Goal: Feedback & Contribution: Leave review/rating

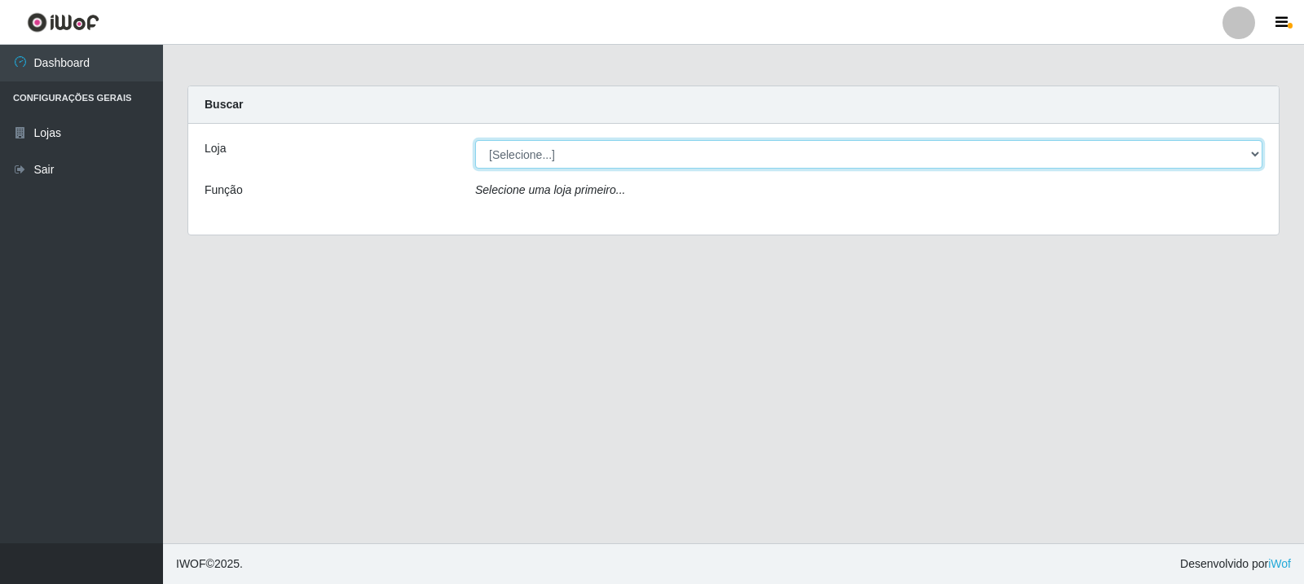
click at [634, 148] on select "[Selecione...] Rede Compras Supermercados - LOJA 3" at bounding box center [868, 154] width 787 height 29
select select "162"
click at [475, 140] on select "[Selecione...] Rede Compras Supermercados - LOJA 3" at bounding box center [868, 154] width 787 height 29
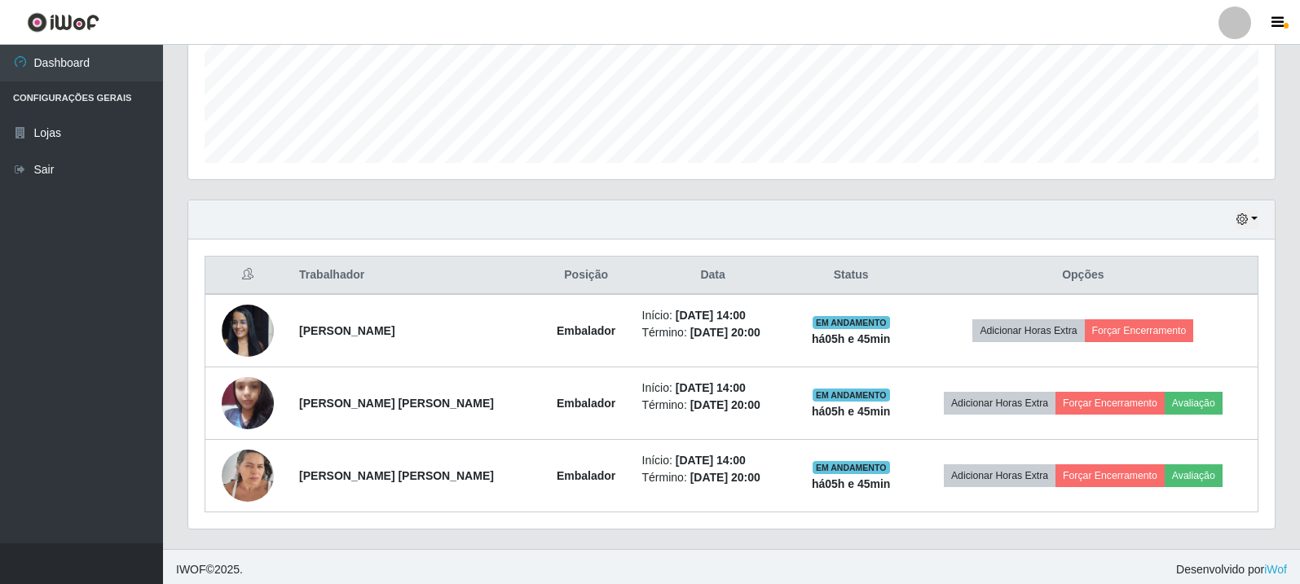
scroll to position [425, 0]
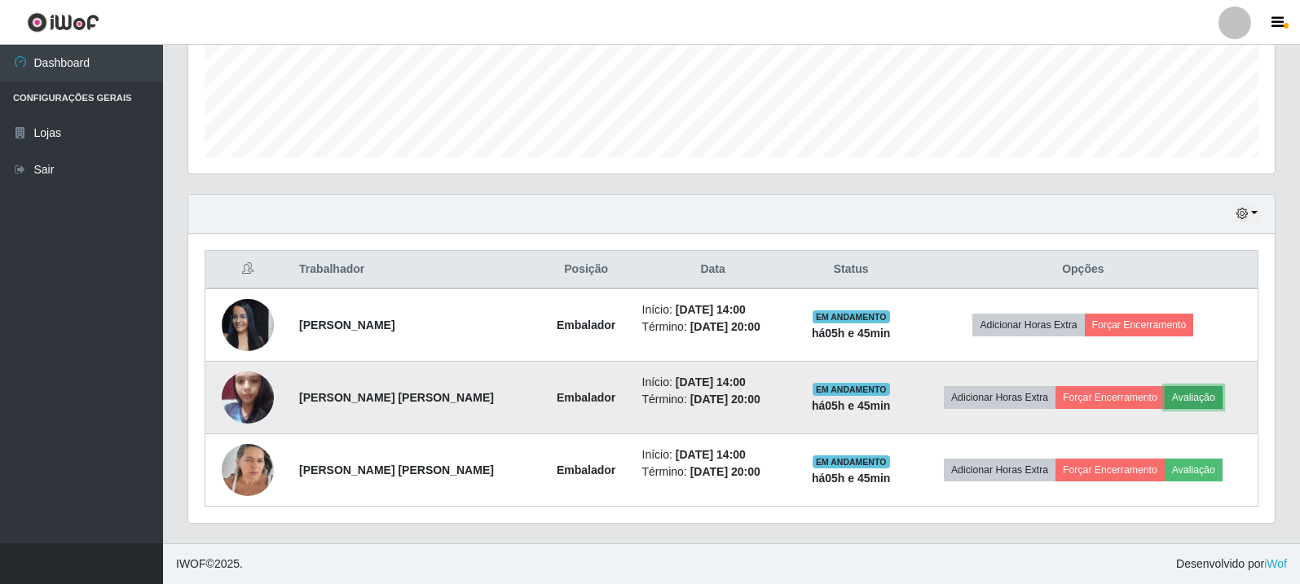
click at [1182, 405] on button "Avaliação" at bounding box center [1193, 397] width 58 height 23
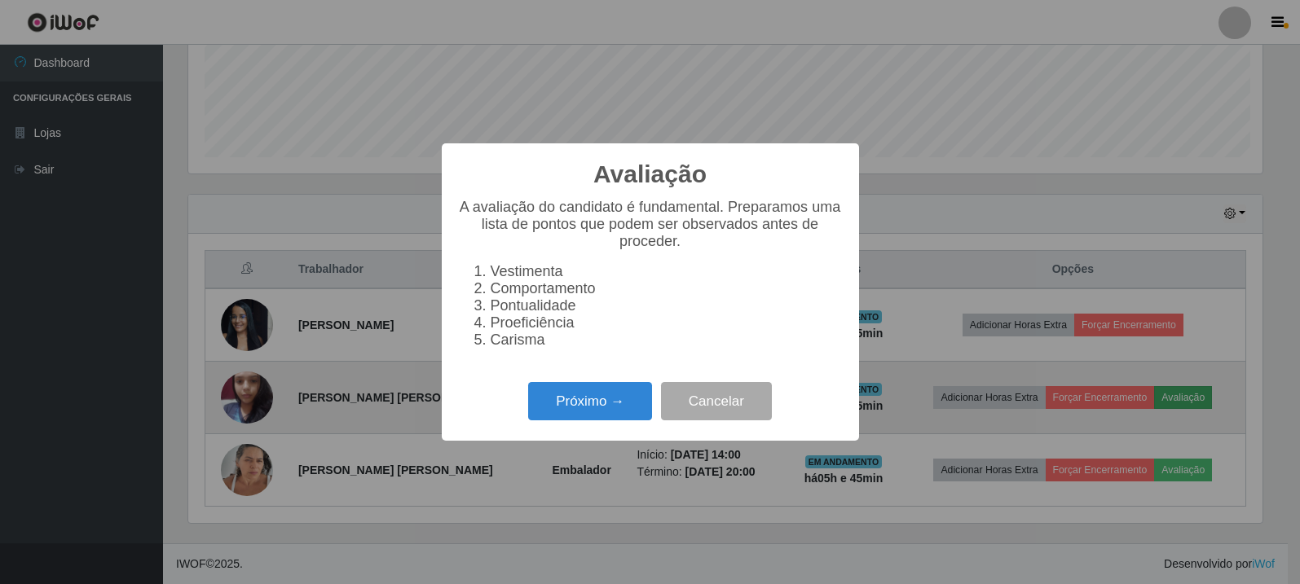
scroll to position [338, 1078]
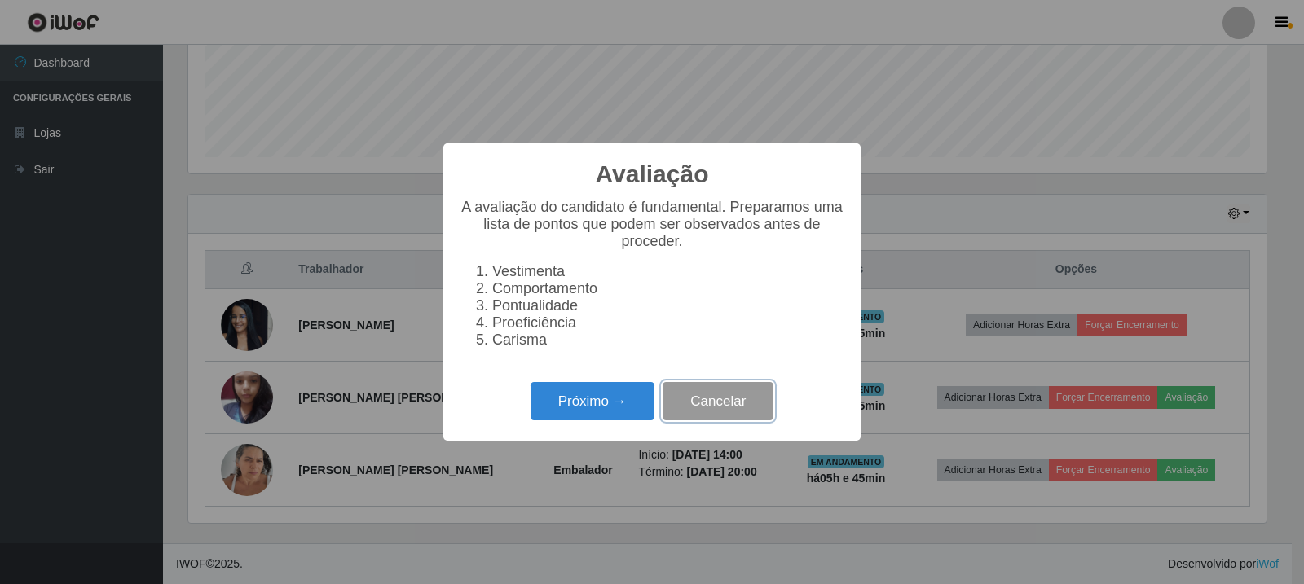
click at [736, 413] on button "Cancelar" at bounding box center [717, 401] width 111 height 38
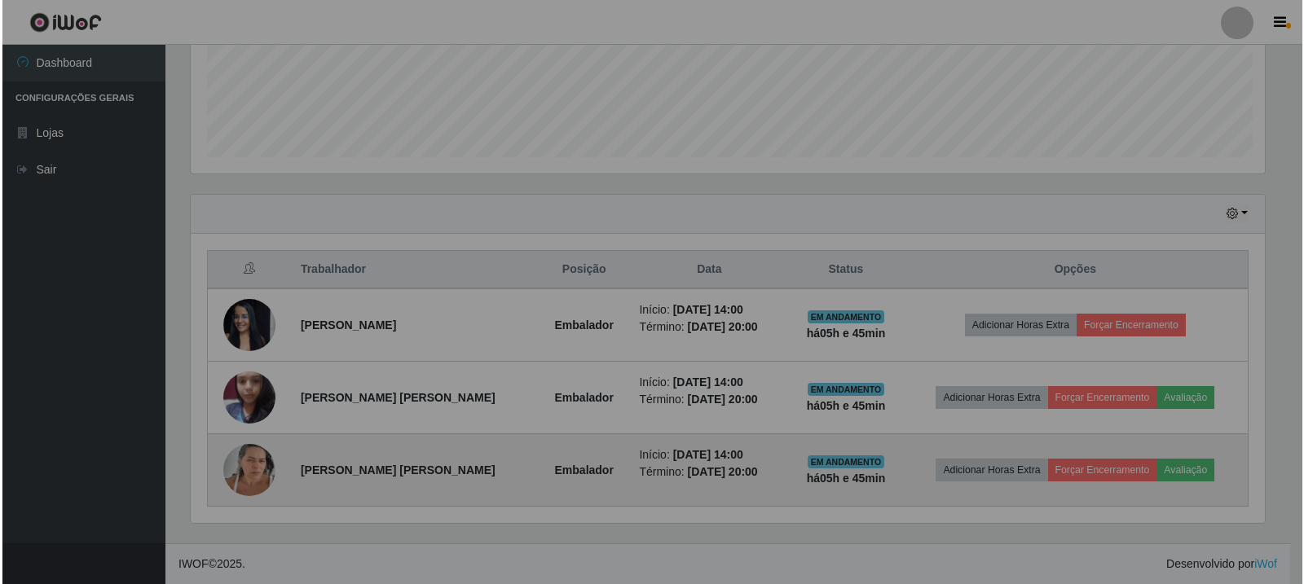
scroll to position [338, 1086]
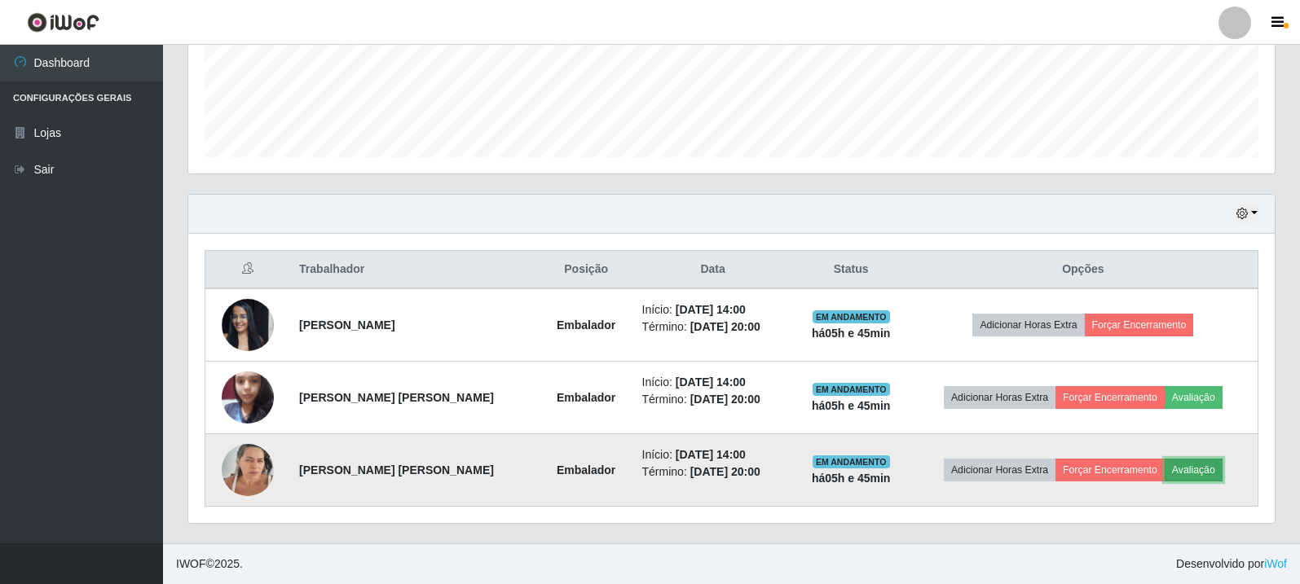
click at [1199, 464] on button "Avaliação" at bounding box center [1193, 470] width 58 height 23
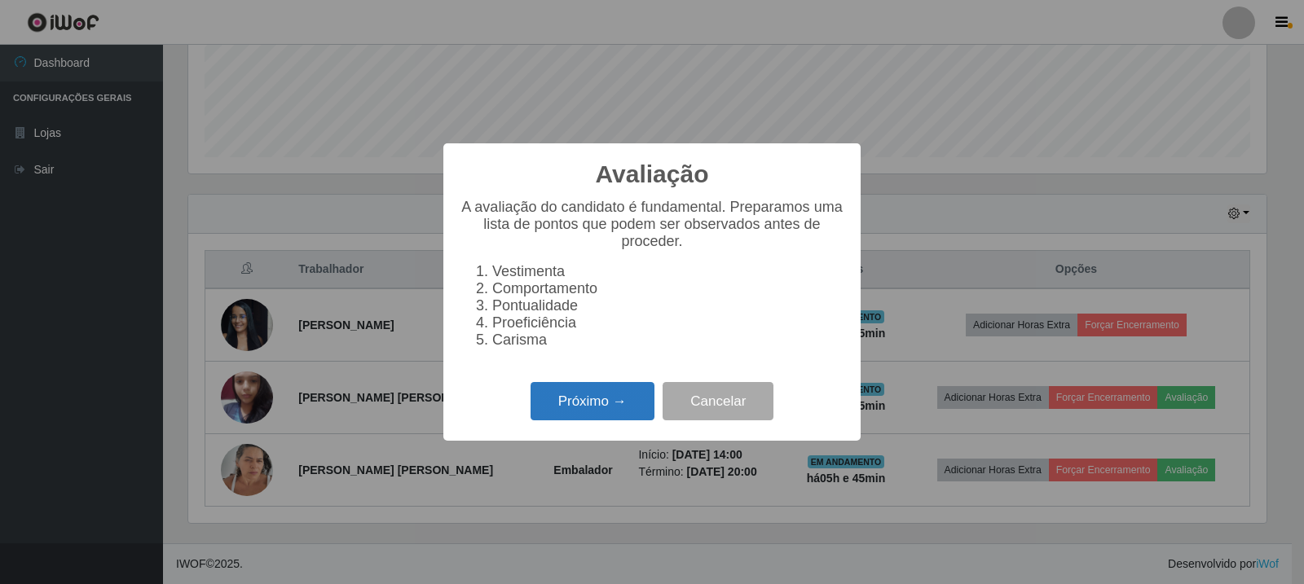
click at [622, 407] on button "Próximo →" at bounding box center [592, 401] width 124 height 38
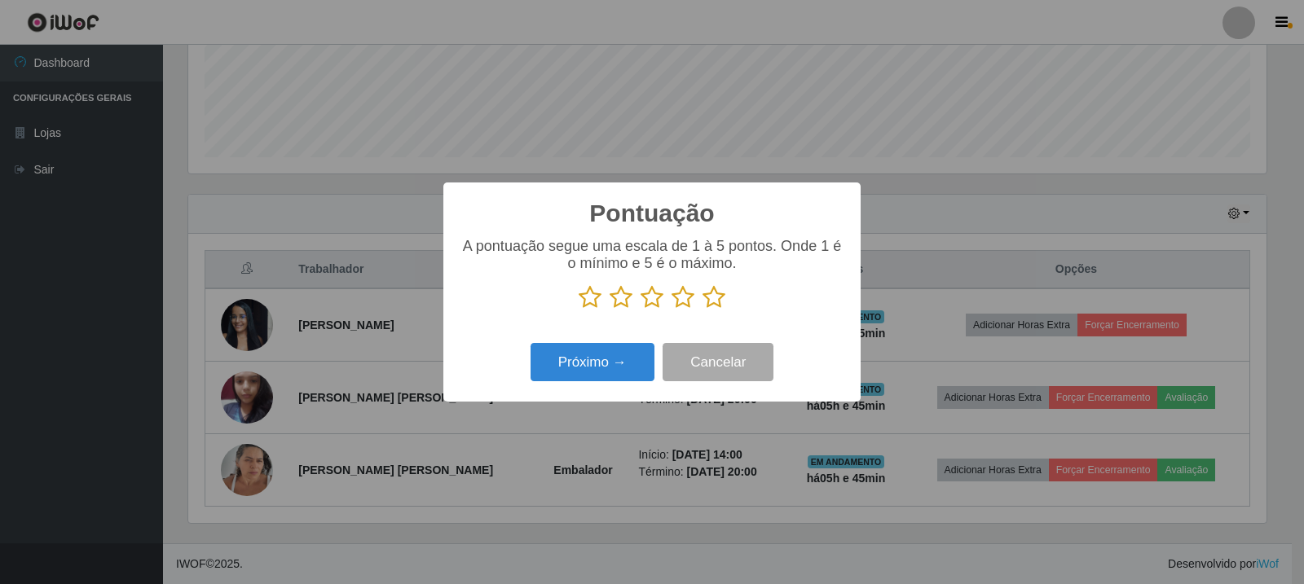
click at [730, 295] on p at bounding box center [652, 297] width 385 height 24
click at [701, 308] on p at bounding box center [652, 297] width 385 height 24
click at [708, 301] on icon at bounding box center [713, 297] width 23 height 24
click at [702, 310] on input "radio" at bounding box center [702, 310] width 0 height 0
click at [643, 333] on div "Pontuação × A pontuação segue uma escala de 1 à 5 pontos. Onde 1 é o mínimo e 5…" at bounding box center [651, 292] width 417 height 219
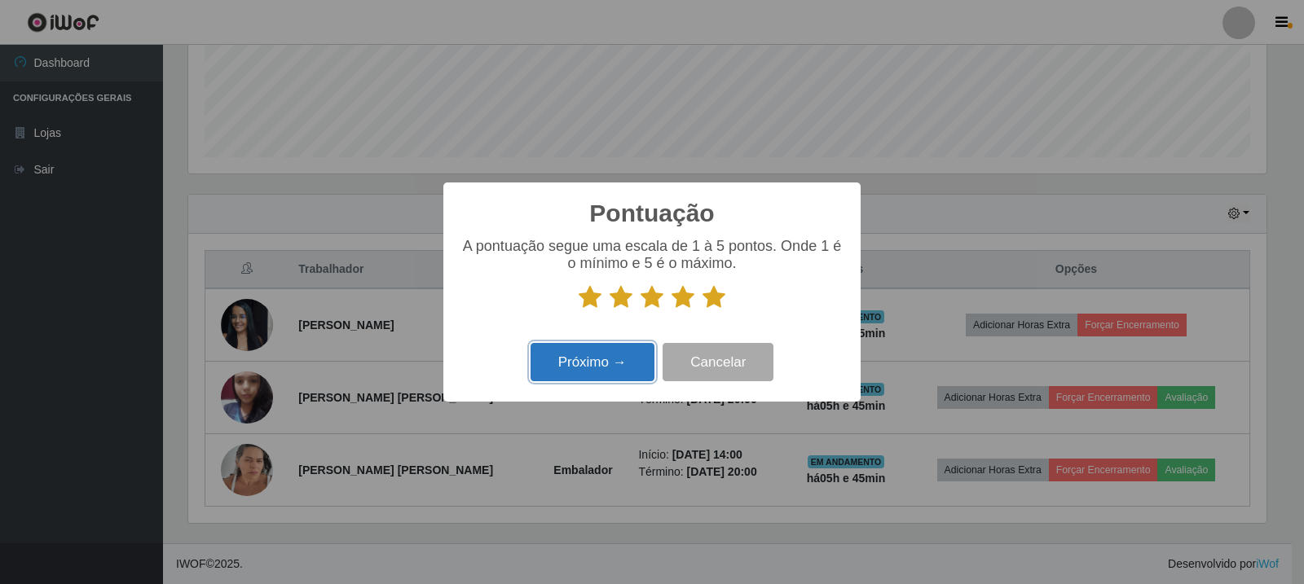
click at [645, 351] on button "Próximo →" at bounding box center [592, 362] width 124 height 38
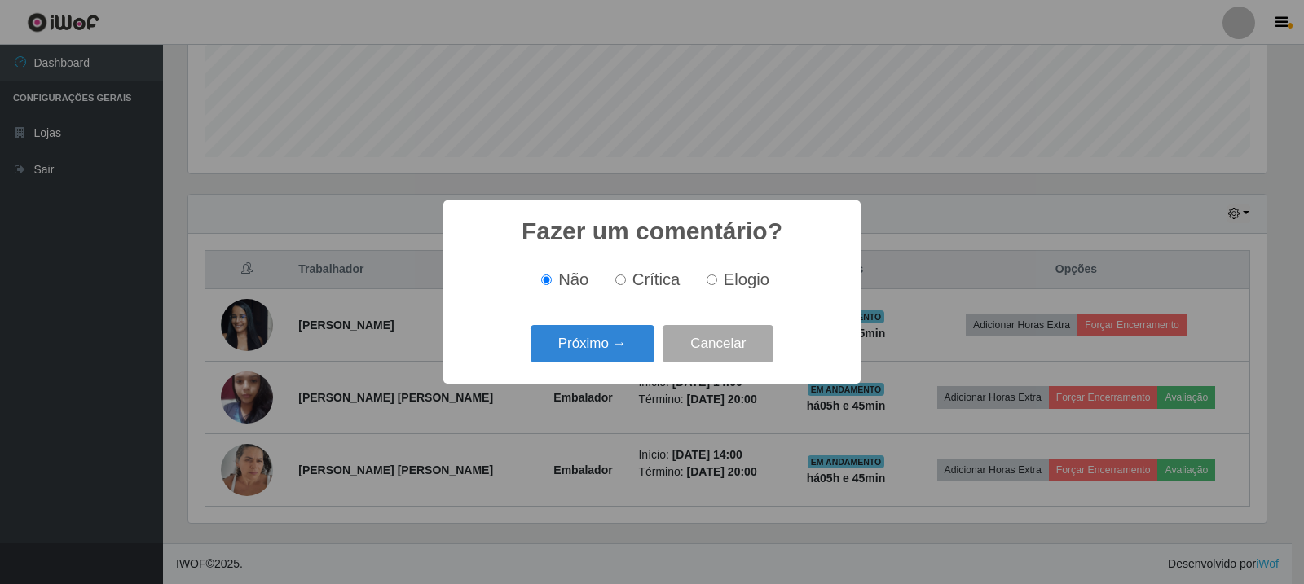
click at [726, 295] on div "Não Crítica Elogio" at bounding box center [652, 280] width 385 height 48
click at [751, 282] on span "Elogio" at bounding box center [747, 280] width 46 height 18
click at [717, 282] on input "Elogio" at bounding box center [711, 280] width 11 height 11
radio input "true"
click at [597, 338] on button "Próximo →" at bounding box center [592, 344] width 124 height 38
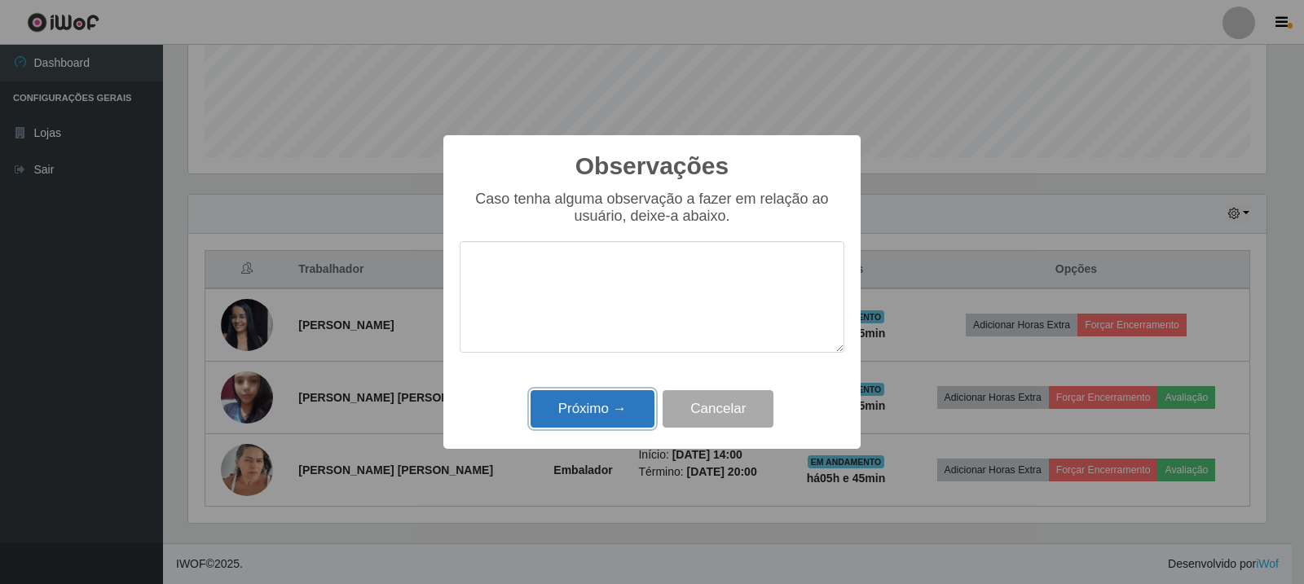
click at [610, 408] on button "Próximo →" at bounding box center [592, 409] width 124 height 38
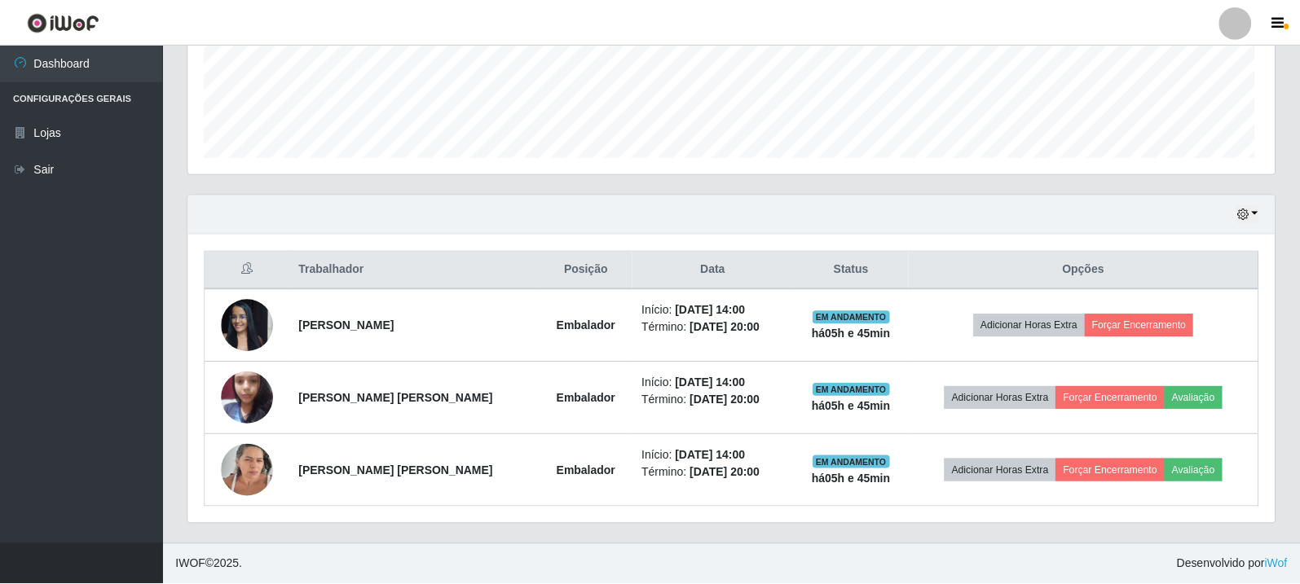
scroll to position [338, 1086]
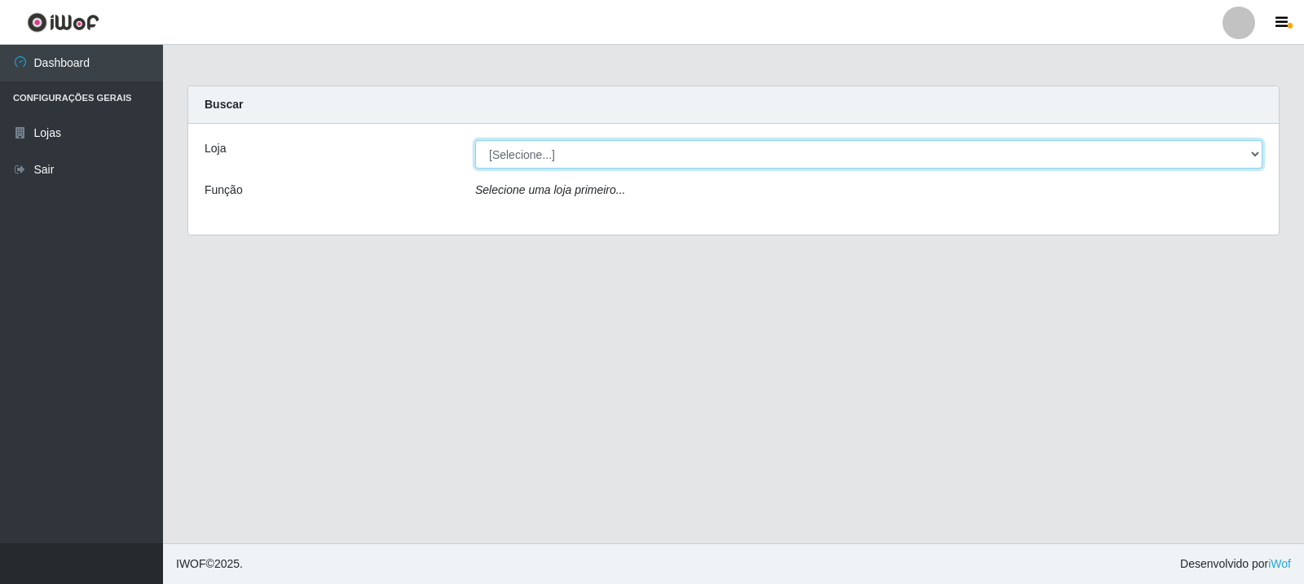
click at [627, 155] on select "[Selecione...] Rede Compras Supermercados - LOJA 3" at bounding box center [868, 154] width 787 height 29
select select "162"
click at [475, 140] on select "[Selecione...] Rede Compras Supermercados - LOJA 3" at bounding box center [868, 154] width 787 height 29
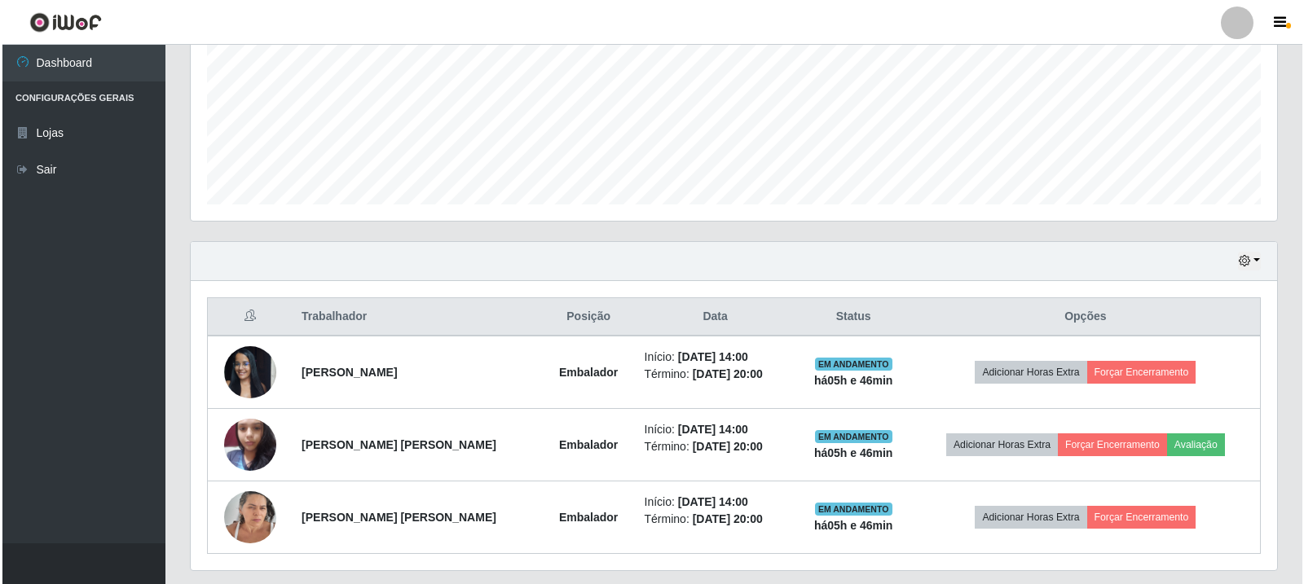
scroll to position [425, 0]
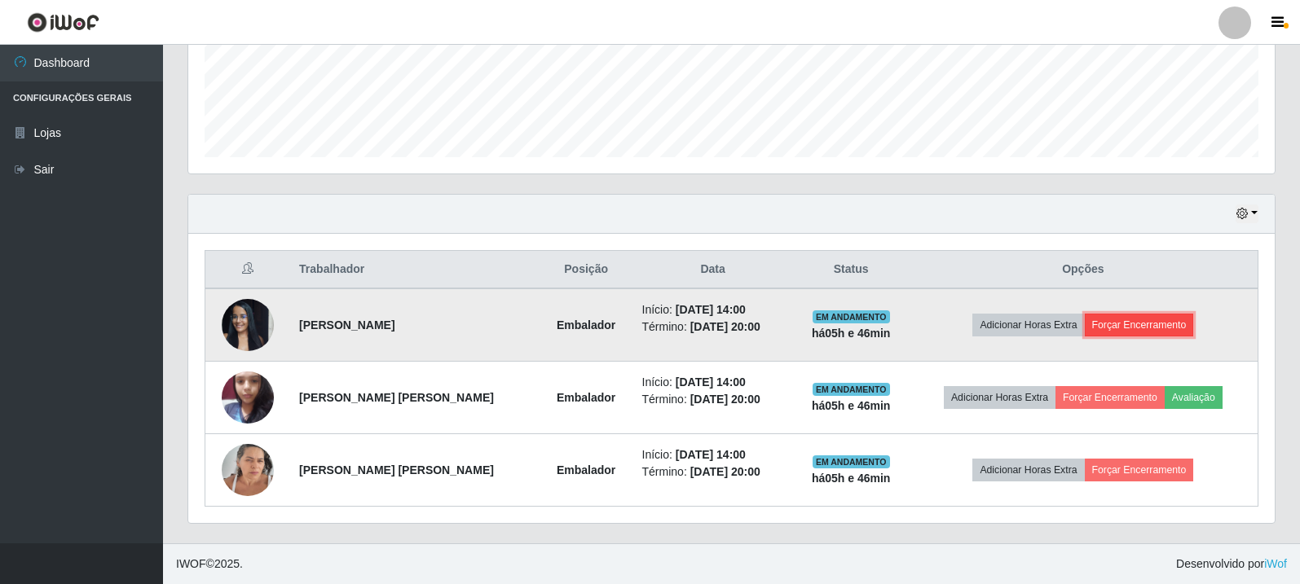
click at [1142, 318] on button "Forçar Encerramento" at bounding box center [1139, 325] width 109 height 23
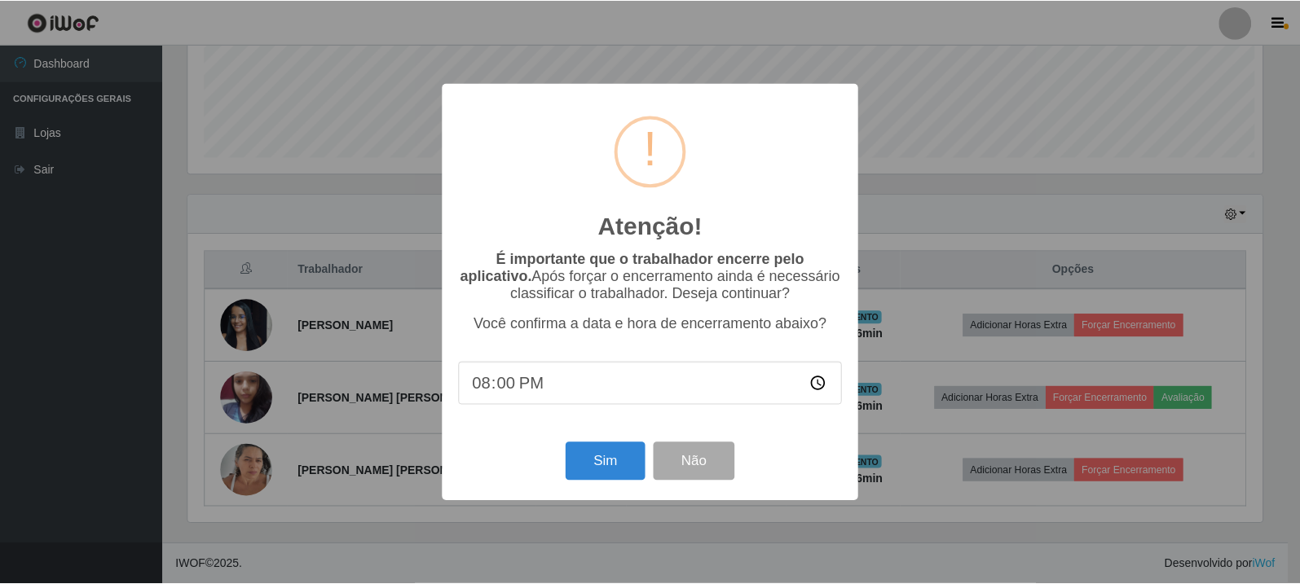
scroll to position [338, 1078]
click at [610, 468] on button "Sim" at bounding box center [606, 461] width 79 height 38
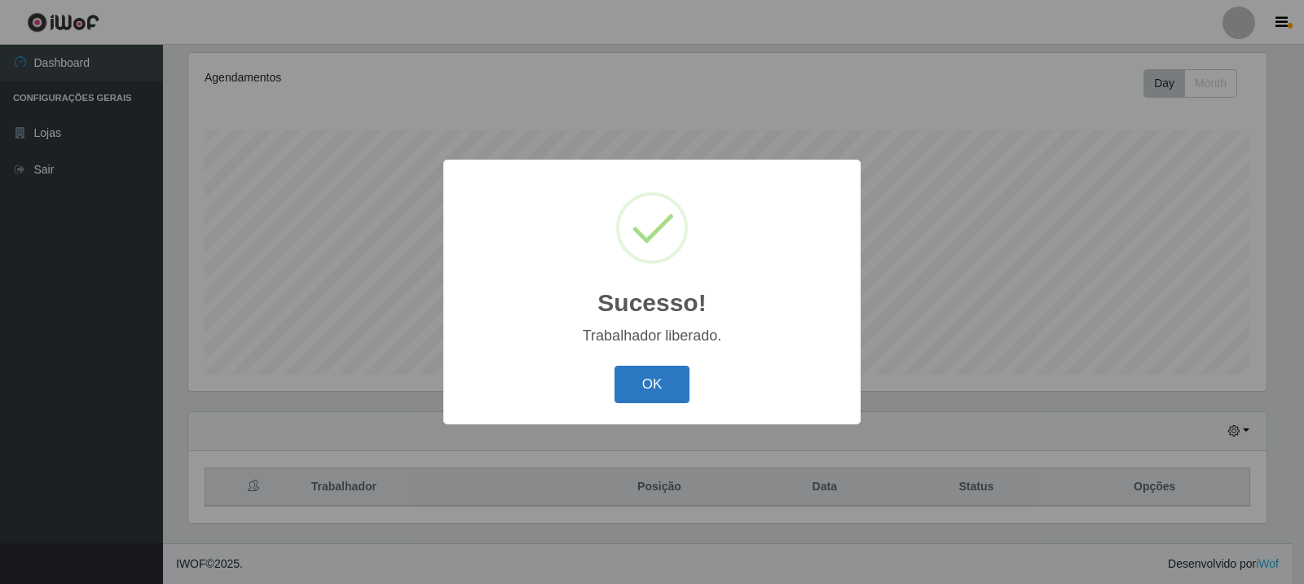
click at [640, 387] on button "OK" at bounding box center [652, 385] width 76 height 38
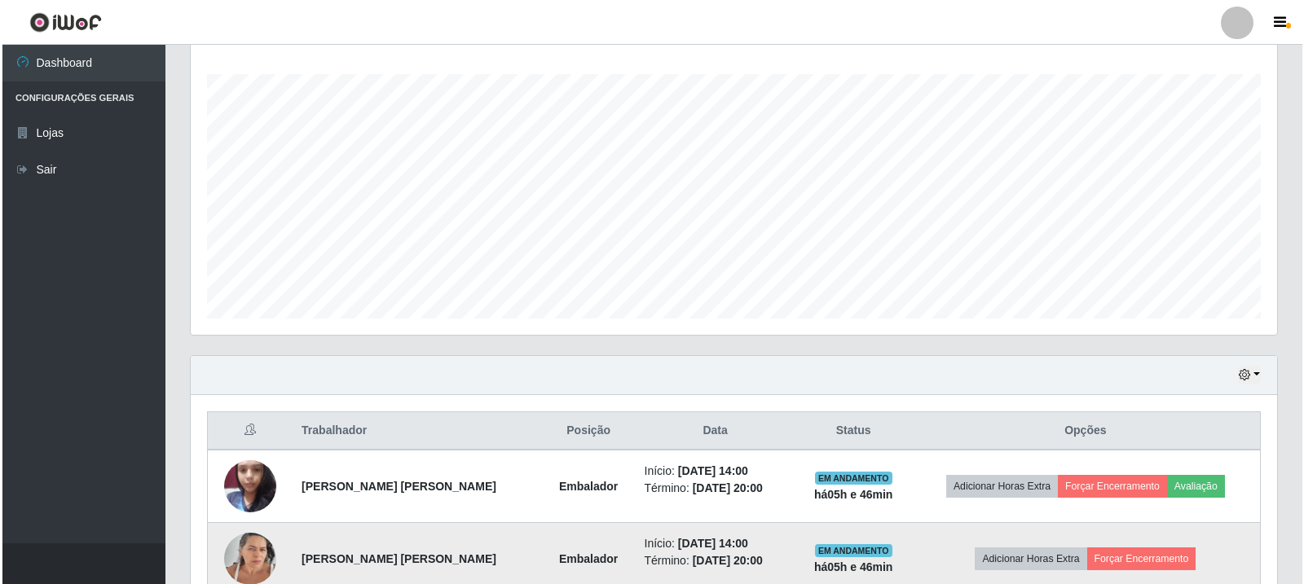
scroll to position [353, 0]
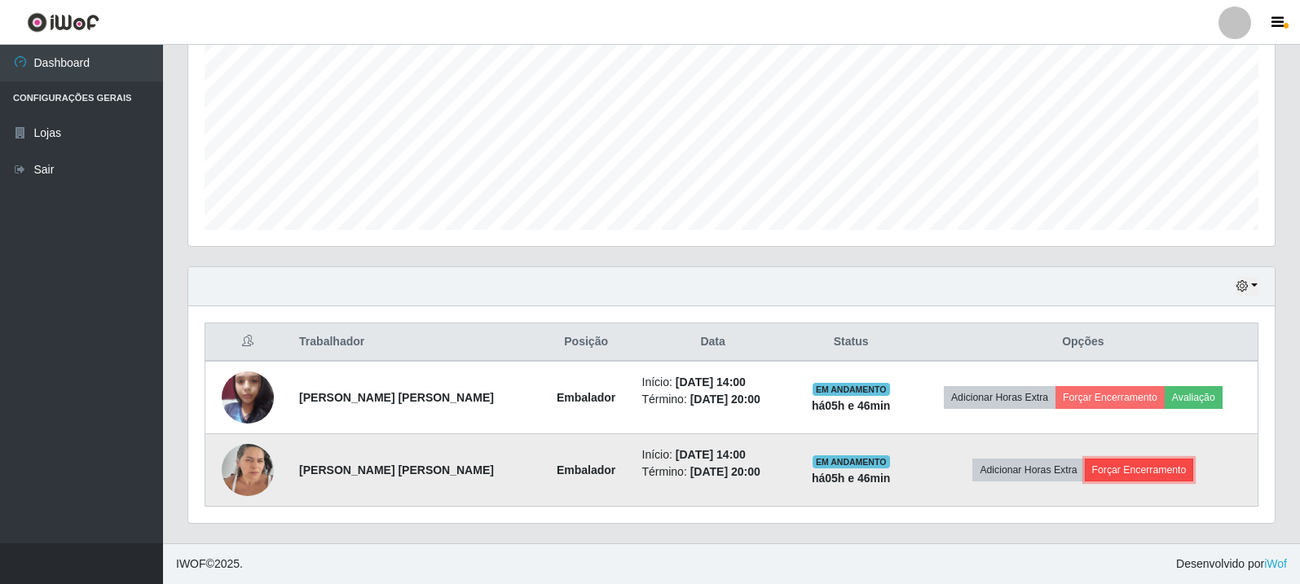
click at [1163, 471] on button "Forçar Encerramento" at bounding box center [1139, 470] width 109 height 23
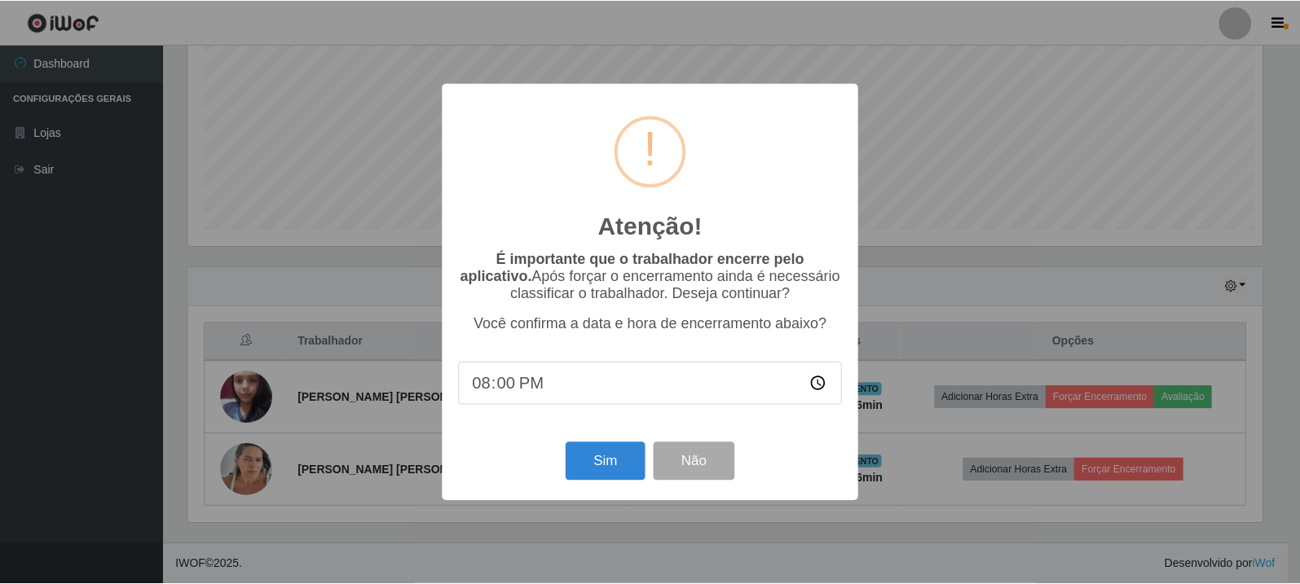
scroll to position [338, 1078]
click at [587, 459] on button "Sim" at bounding box center [606, 461] width 79 height 38
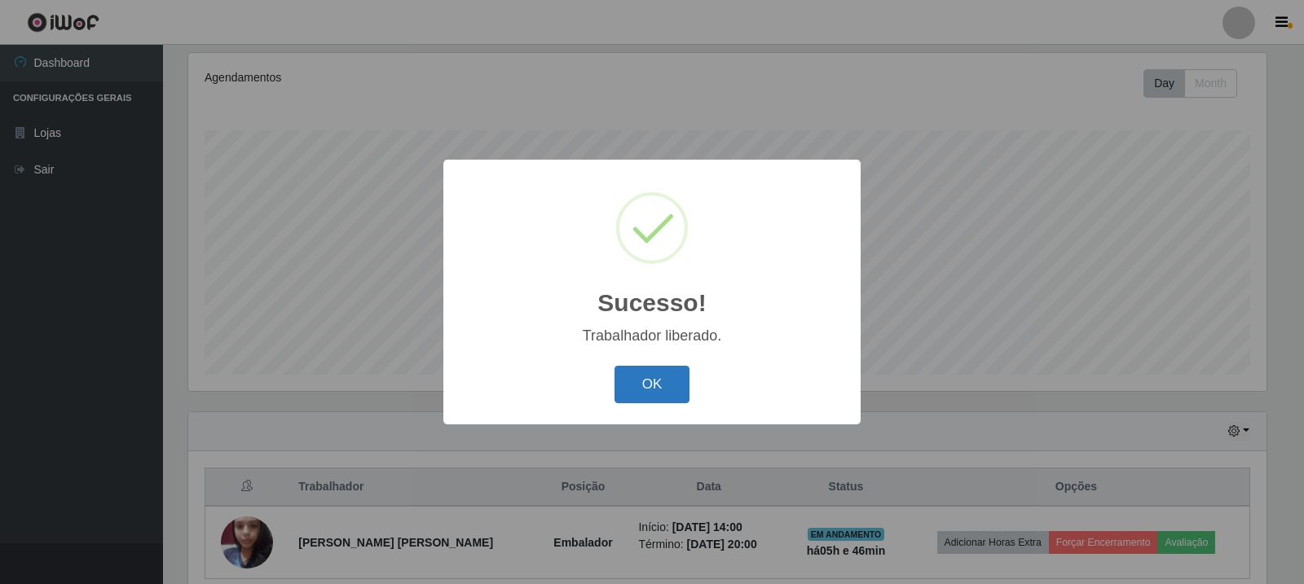
click at [676, 386] on button "OK" at bounding box center [652, 385] width 76 height 38
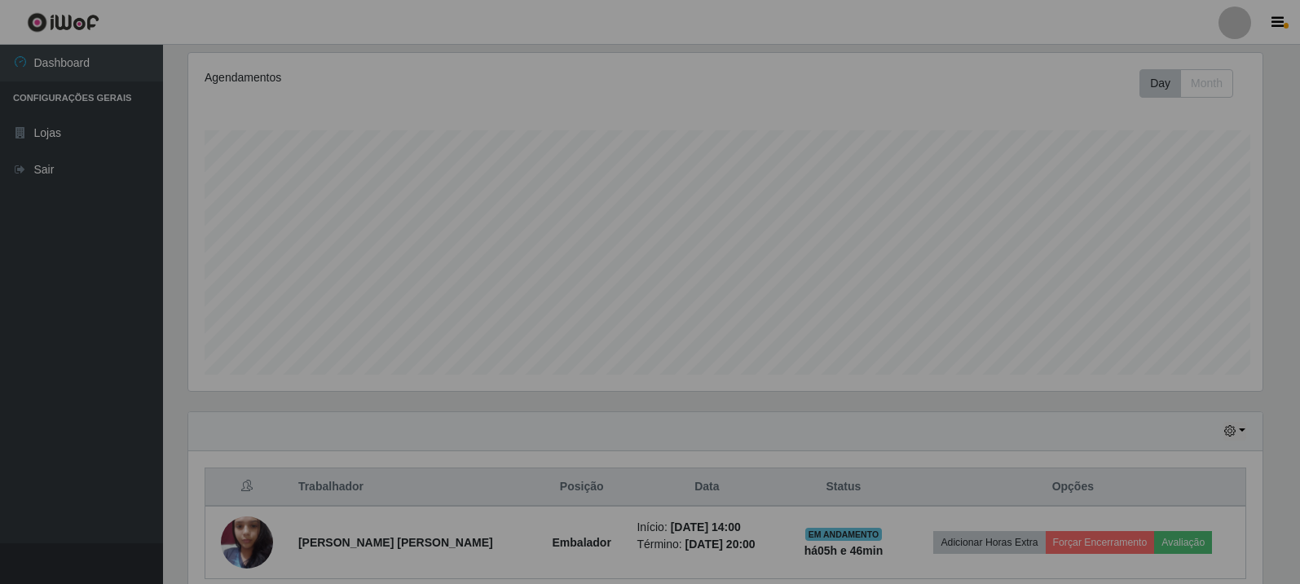
scroll to position [338, 1086]
